Goal: Information Seeking & Learning: Learn about a topic

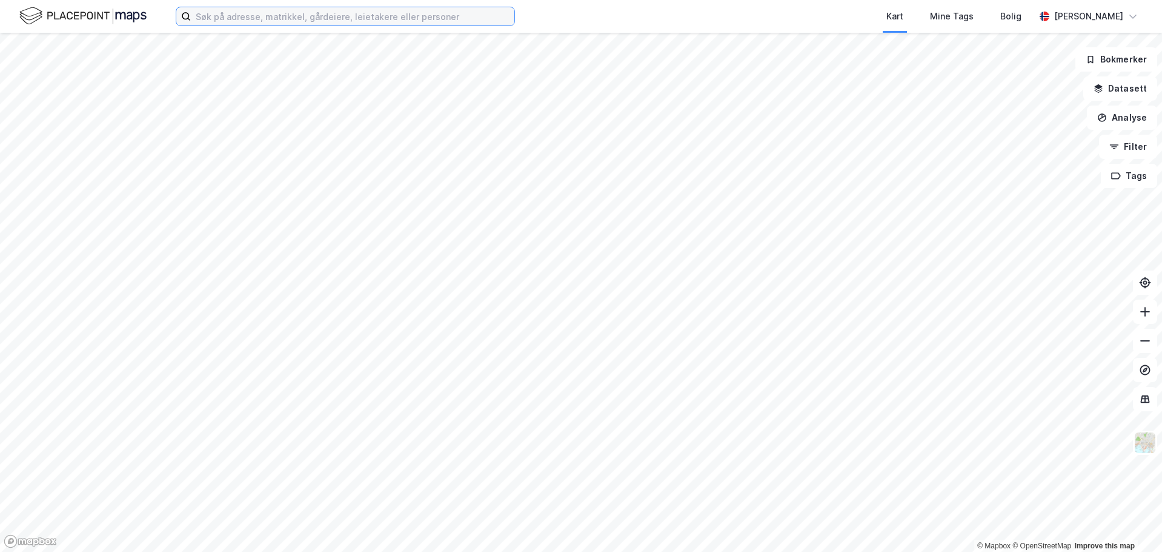
click at [219, 20] on input at bounding box center [353, 16] width 324 height 18
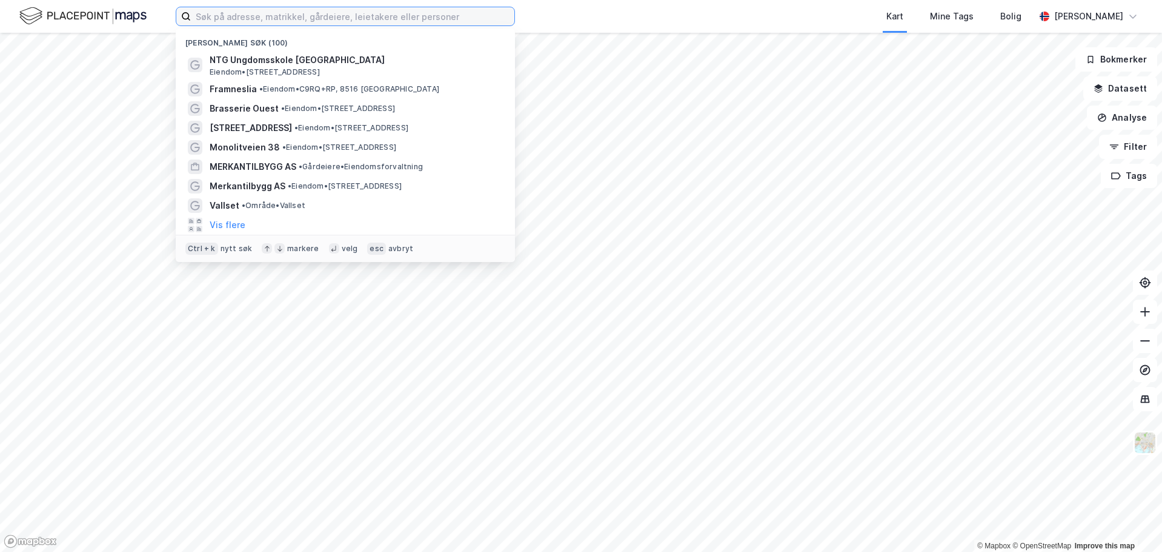
paste input "Havnegata 2"
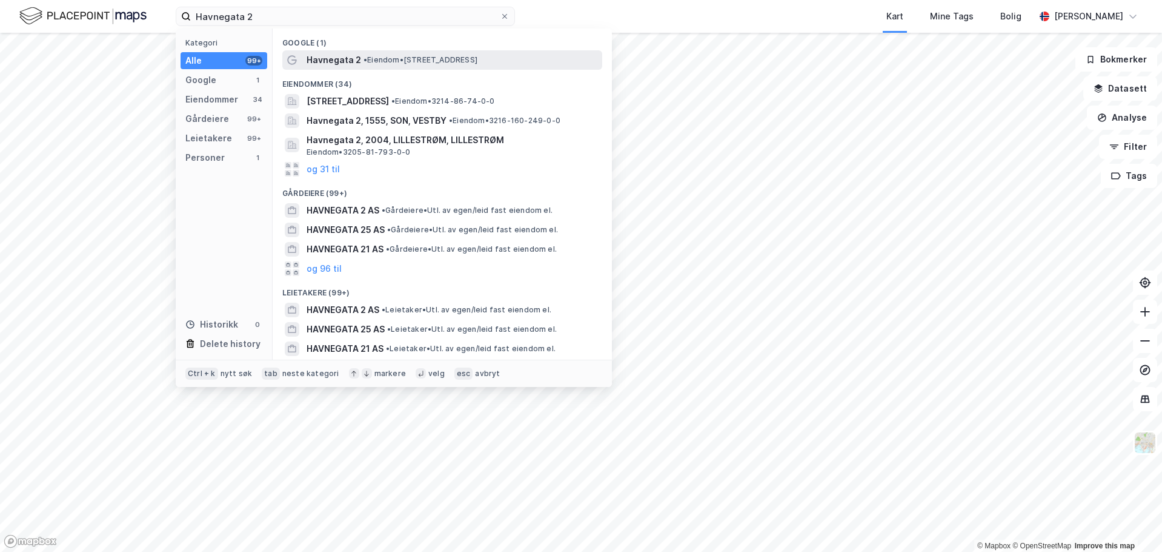
click at [393, 64] on span "• Eiendom • [STREET_ADDRESS]" at bounding box center [421, 60] width 114 height 10
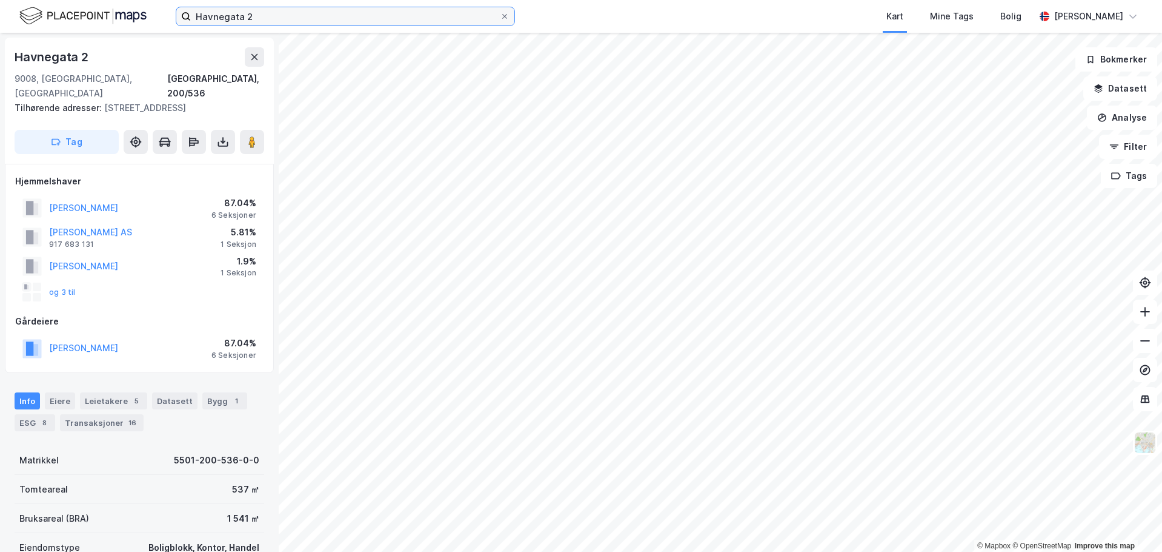
click at [286, 16] on input "Havnegata 2" at bounding box center [345, 16] width 309 height 18
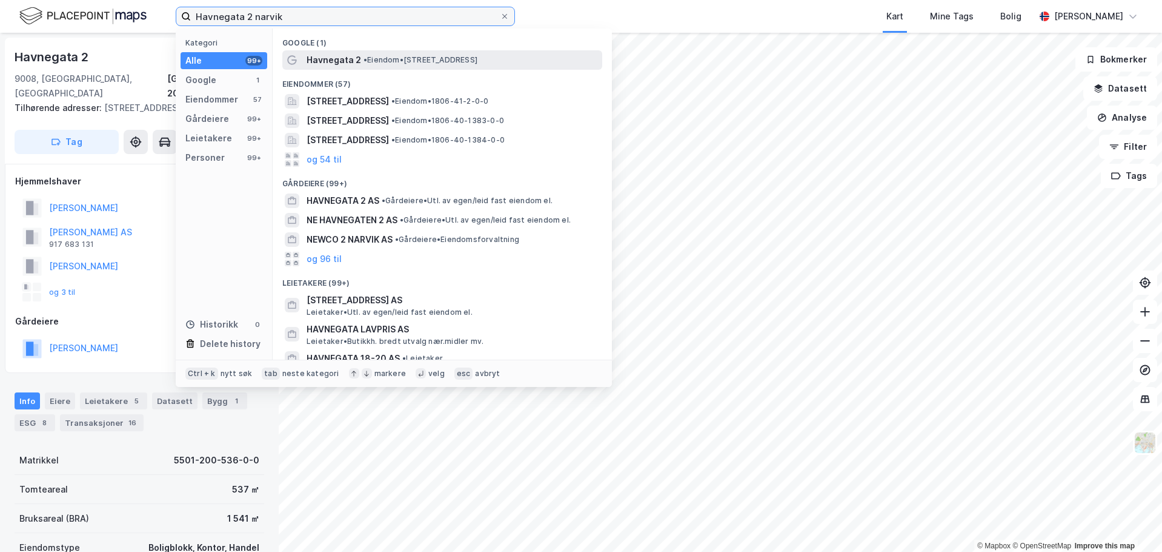
type input "Havnegata 2 narvik"
click at [384, 59] on span "• Eiendom • [STREET_ADDRESS]" at bounding box center [421, 60] width 114 height 10
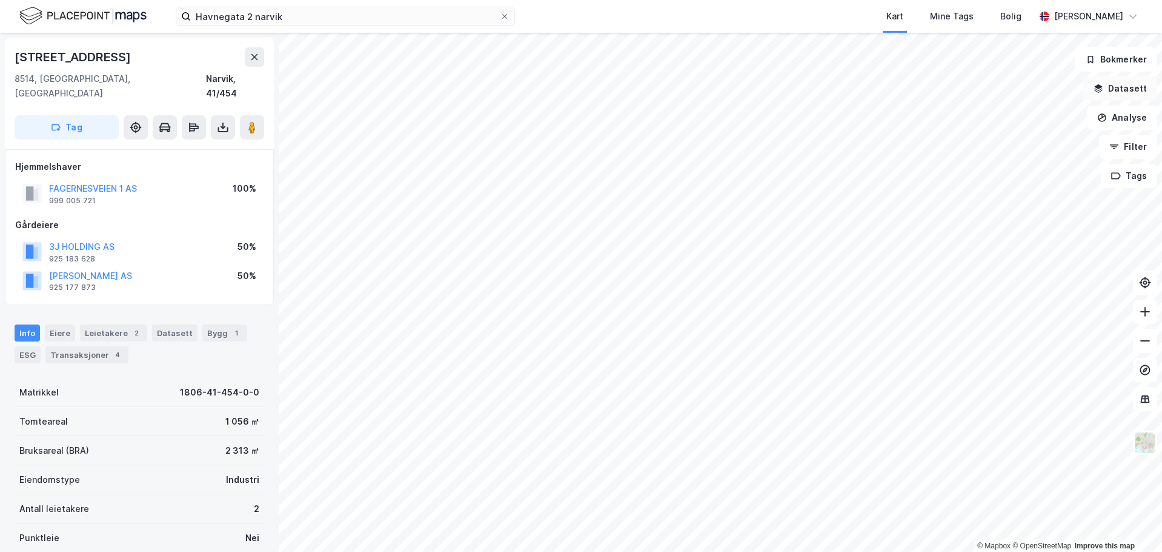
click at [1115, 90] on button "Datasett" at bounding box center [1121, 88] width 74 height 24
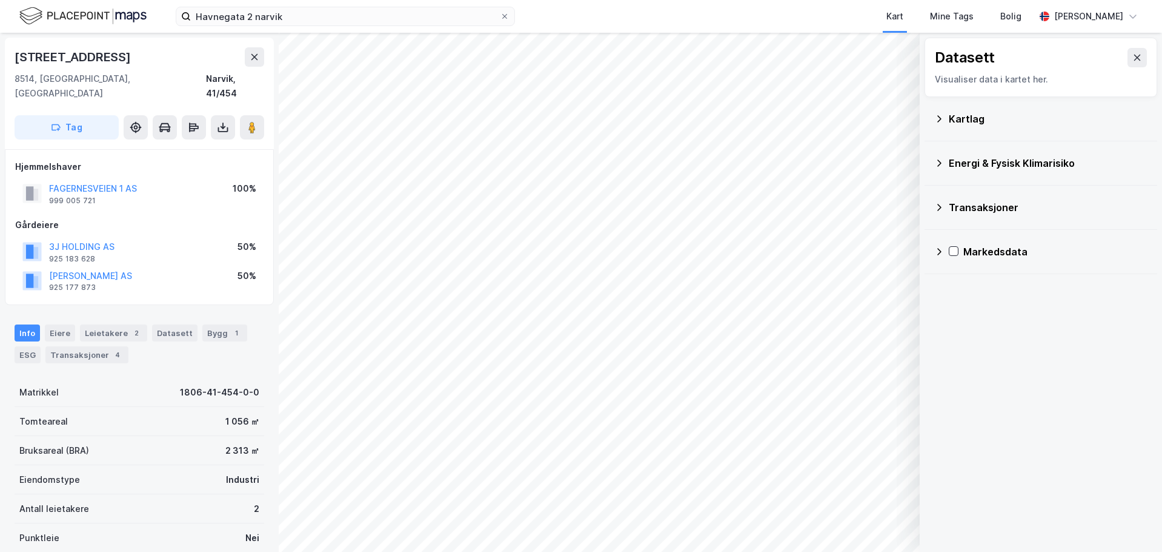
click at [938, 207] on icon at bounding box center [940, 207] width 10 height 10
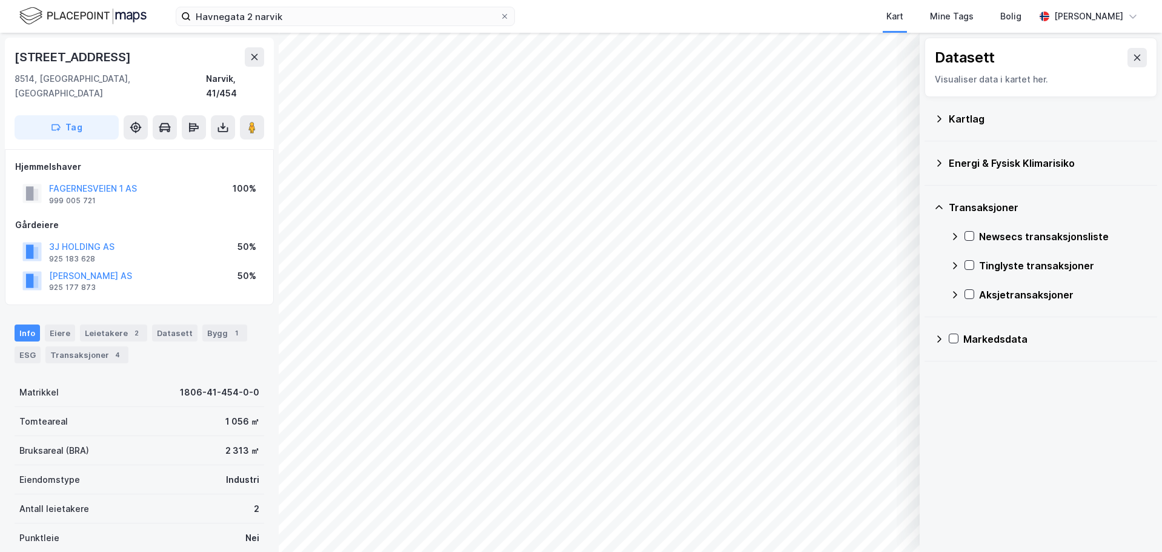
click at [945, 125] on div "Kartlag" at bounding box center [1041, 118] width 213 height 29
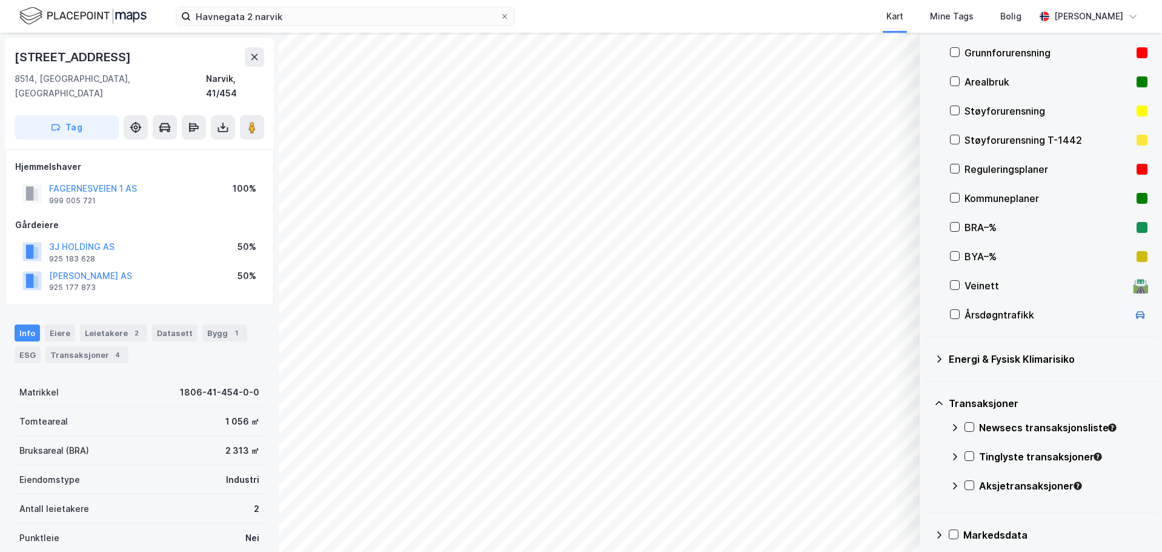
scroll to position [164, 0]
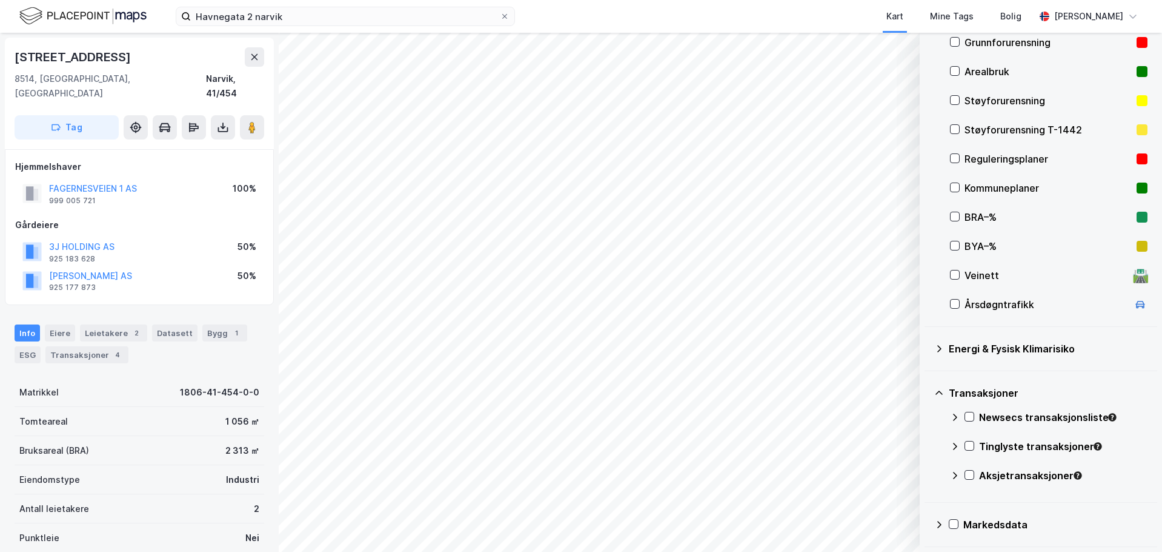
click at [934, 349] on div "Energi & Fysisk Klimarisiko" at bounding box center [1041, 349] width 233 height 44
click at [942, 351] on icon at bounding box center [940, 349] width 10 height 10
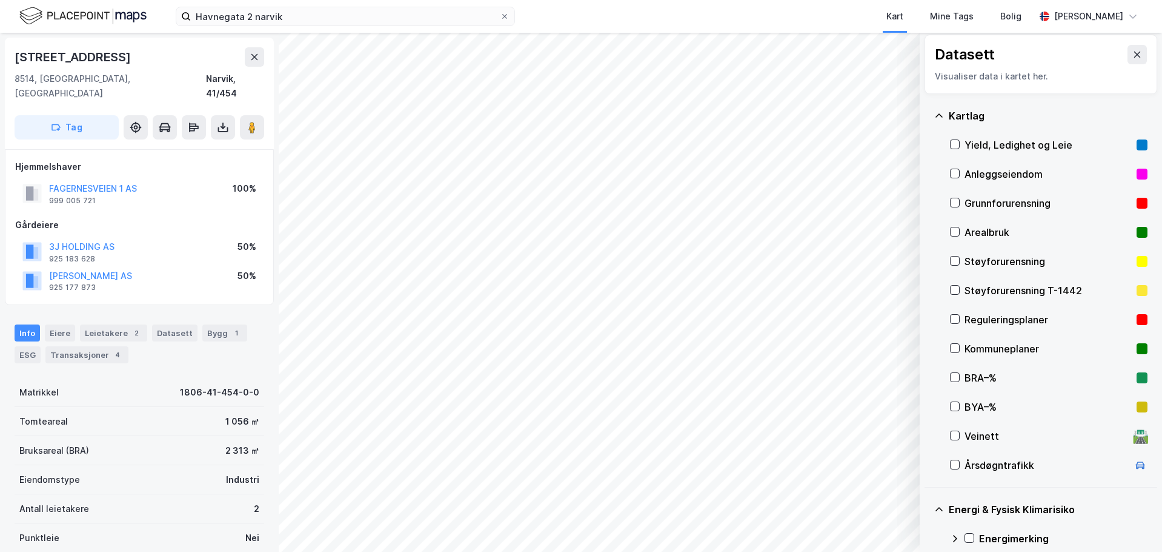
scroll to position [0, 0]
